Goal: Download file/media

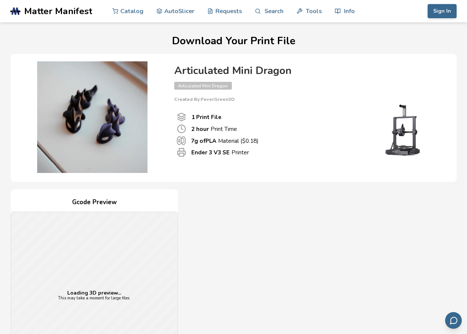
drag, startPoint x: 153, startPoint y: 35, endPoint x: 225, endPoint y: 42, distance: 72.4
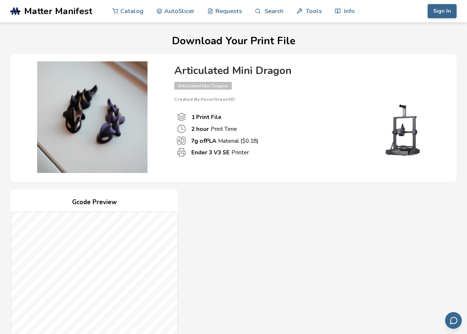
drag, startPoint x: 321, startPoint y: 296, endPoint x: 307, endPoint y: 234, distance: 63.5
click at [308, 234] on div "Gcode Preview Drag to rotate • Scroll to zoom Print File 1 2 hour Print Time ($…" at bounding box center [234, 324] width 446 height 270
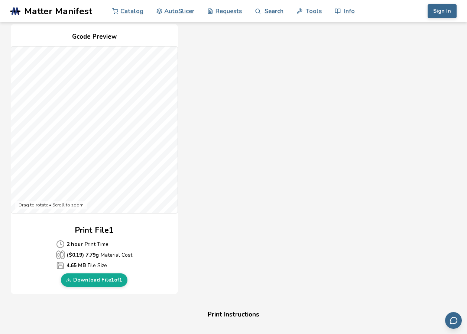
scroll to position [162, 0]
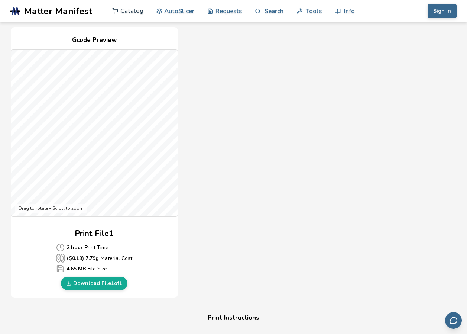
click at [129, 11] on link "Catalog" at bounding box center [127, 11] width 31 height 22
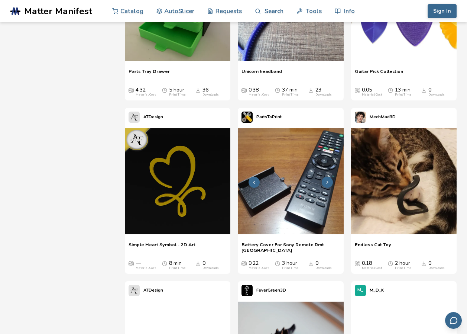
scroll to position [3157, 0]
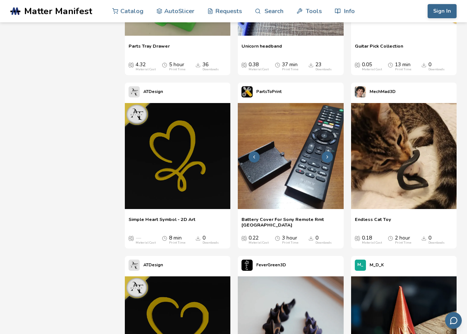
click at [305, 187] on img at bounding box center [290, 155] width 105 height 105
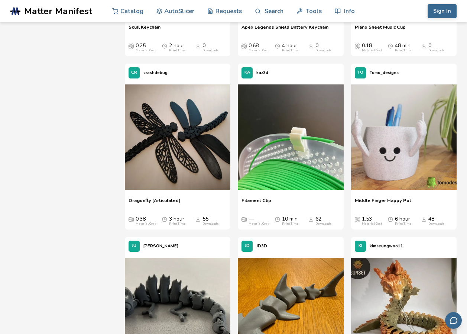
scroll to position [411, 0]
